Goal: Check status: Check status

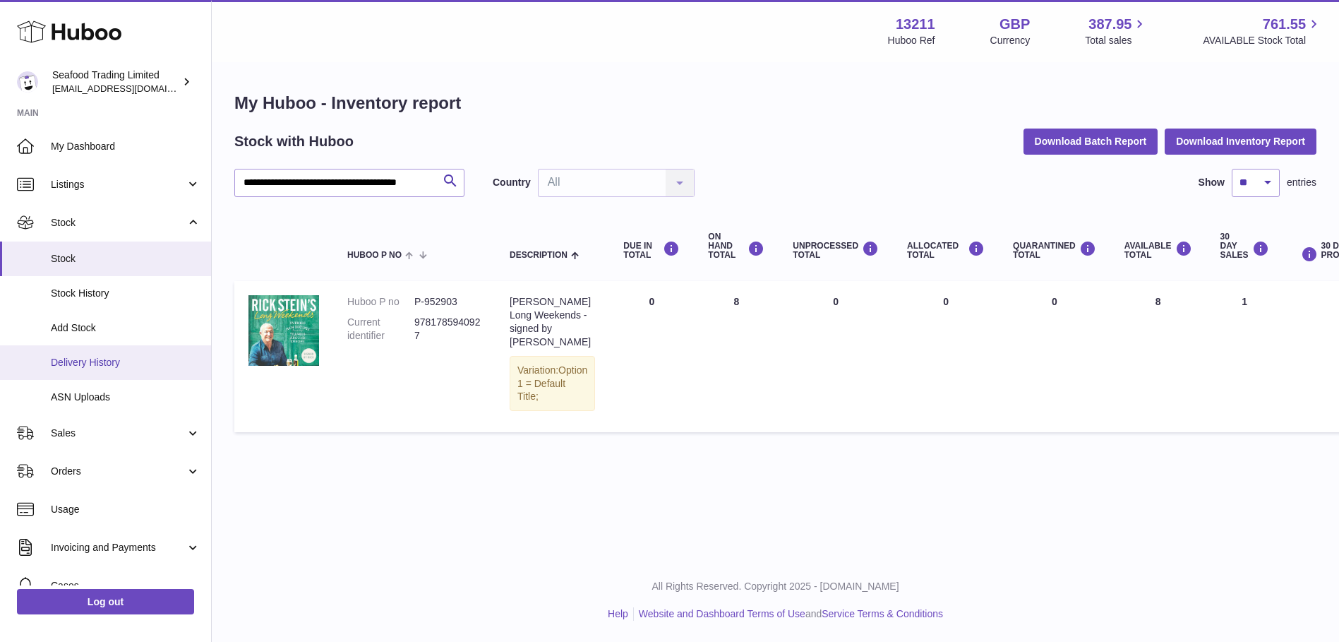
click at [102, 365] on span "Delivery History" at bounding box center [126, 362] width 150 height 13
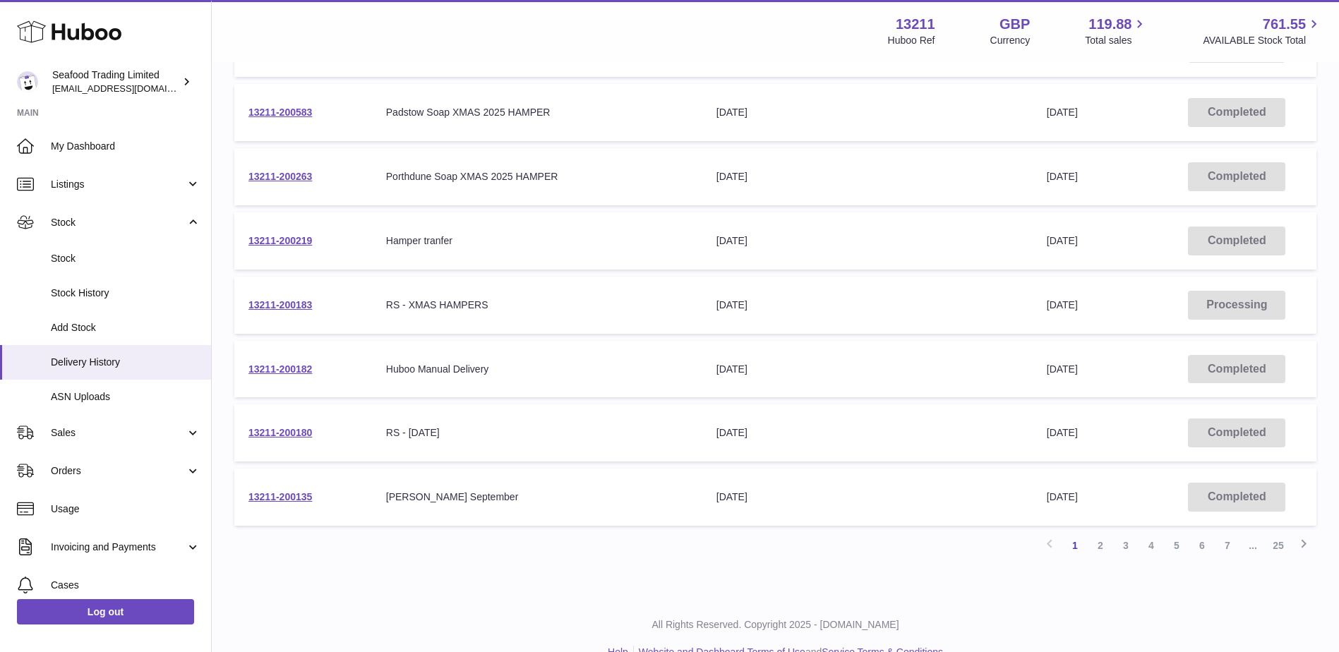
scroll to position [416, 0]
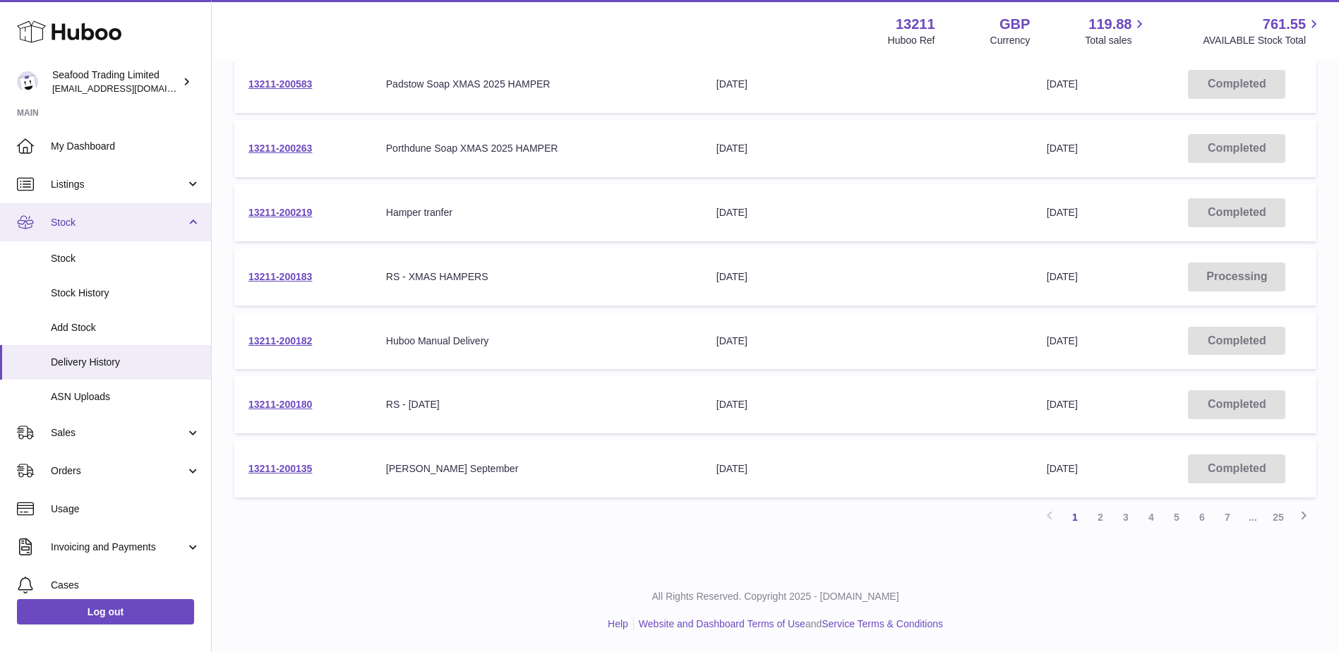
click at [87, 230] on link "Stock" at bounding box center [105, 222] width 211 height 38
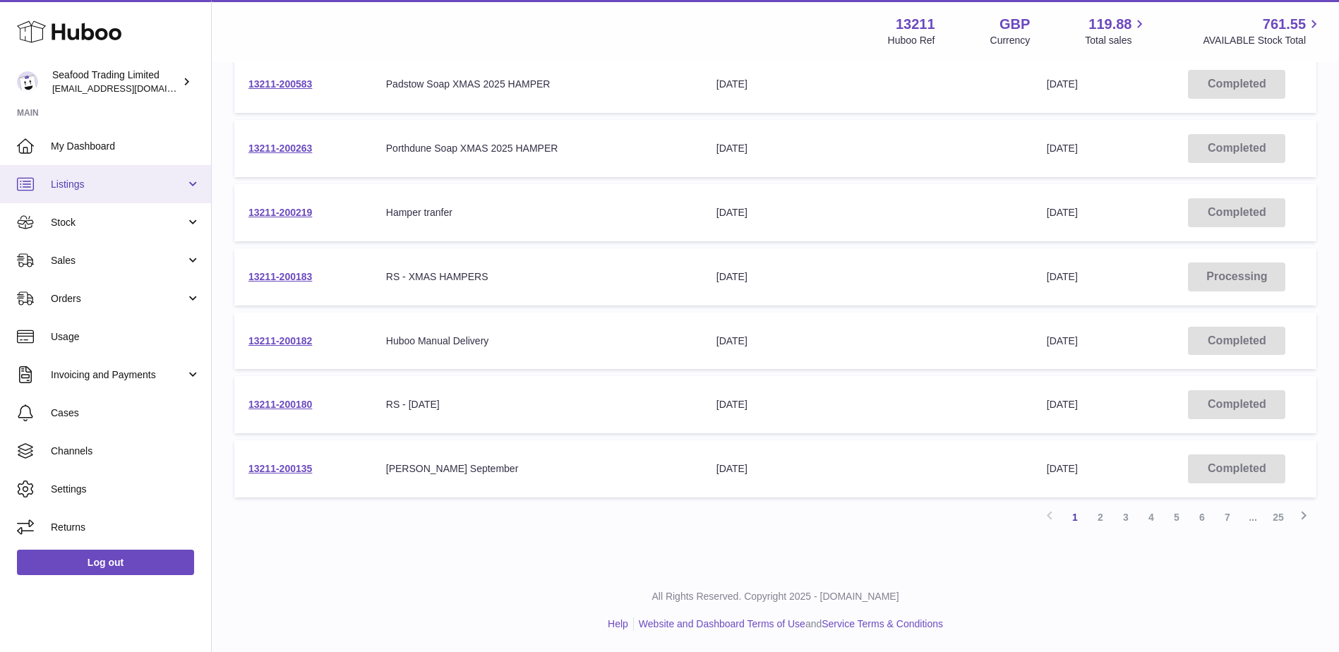
click at [82, 193] on link "Listings" at bounding box center [105, 184] width 211 height 38
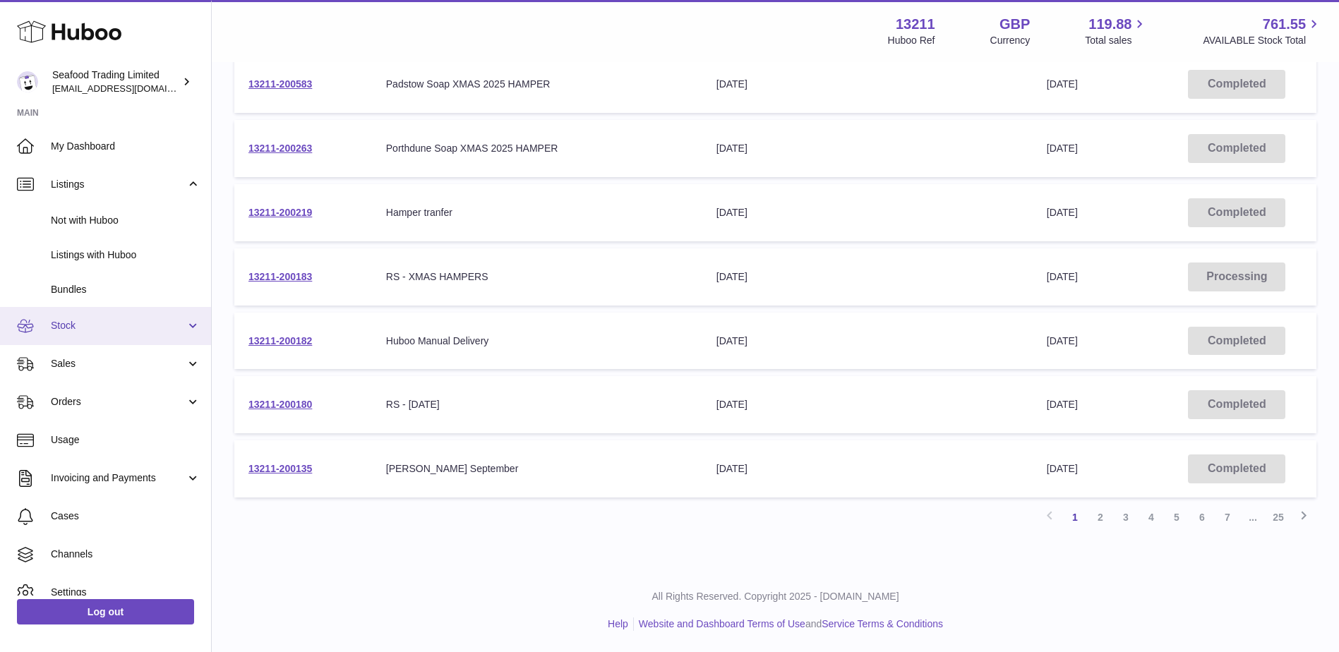
click at [78, 322] on span "Stock" at bounding box center [118, 325] width 135 height 13
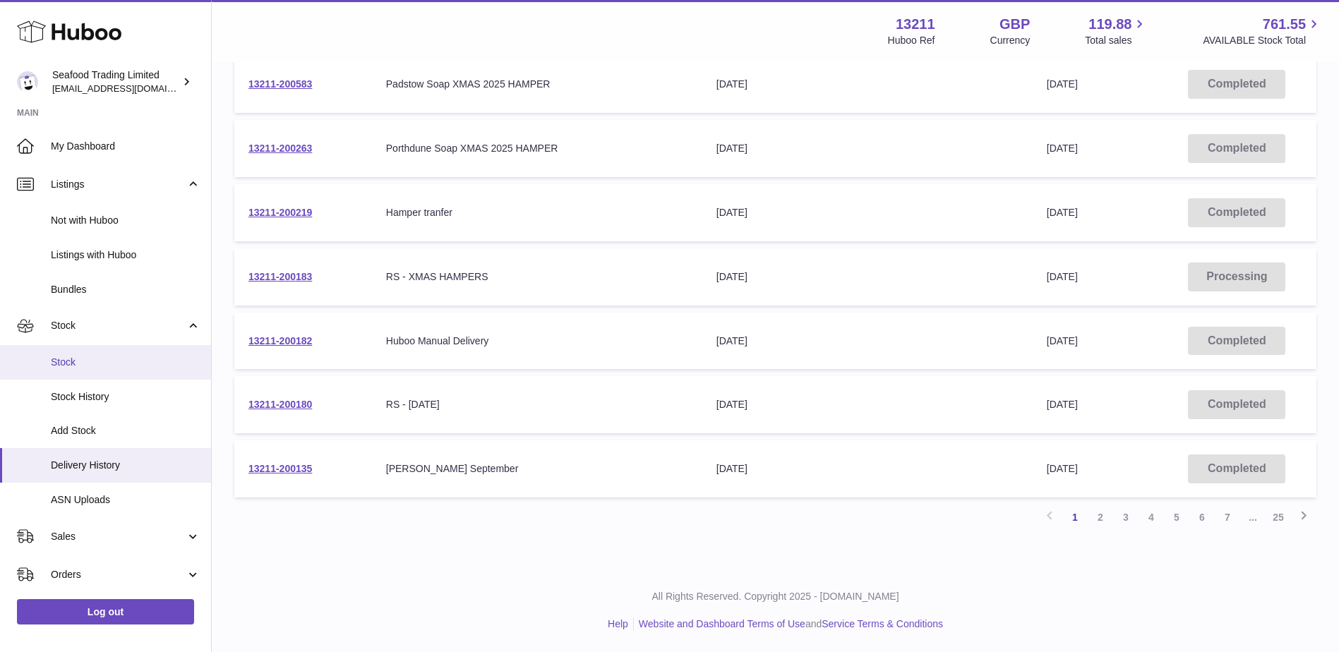
click at [64, 354] on link "Stock" at bounding box center [105, 362] width 211 height 35
